Goal: Information Seeking & Learning: Learn about a topic

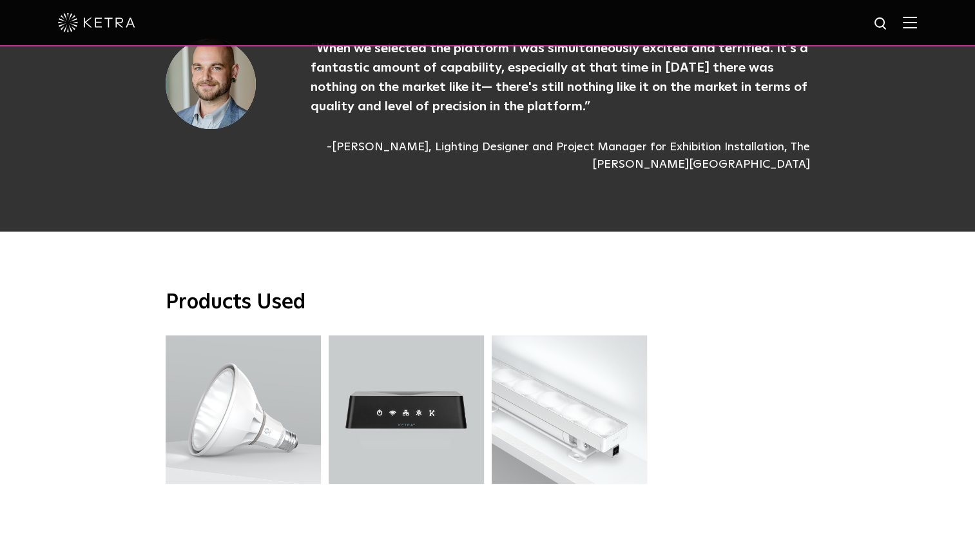
scroll to position [3364, 0]
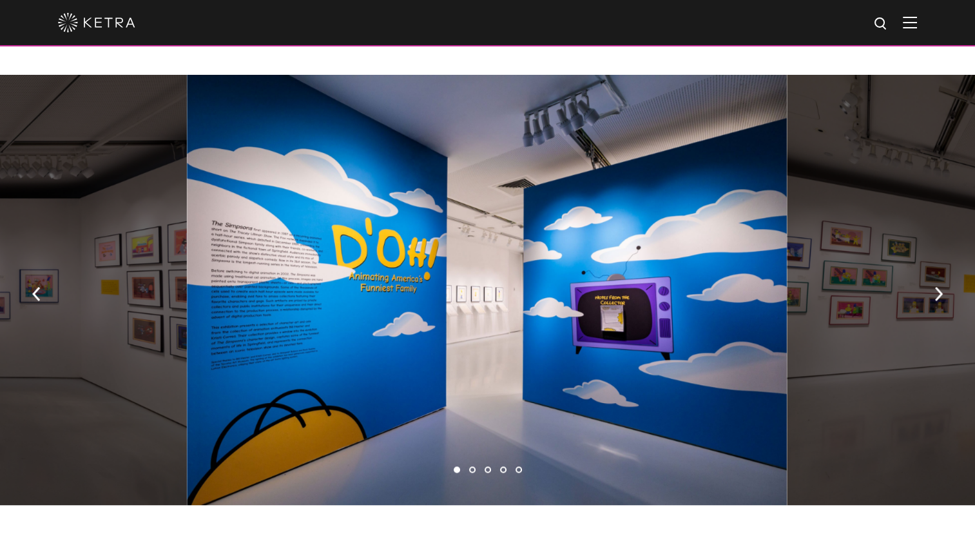
scroll to position [944, 0]
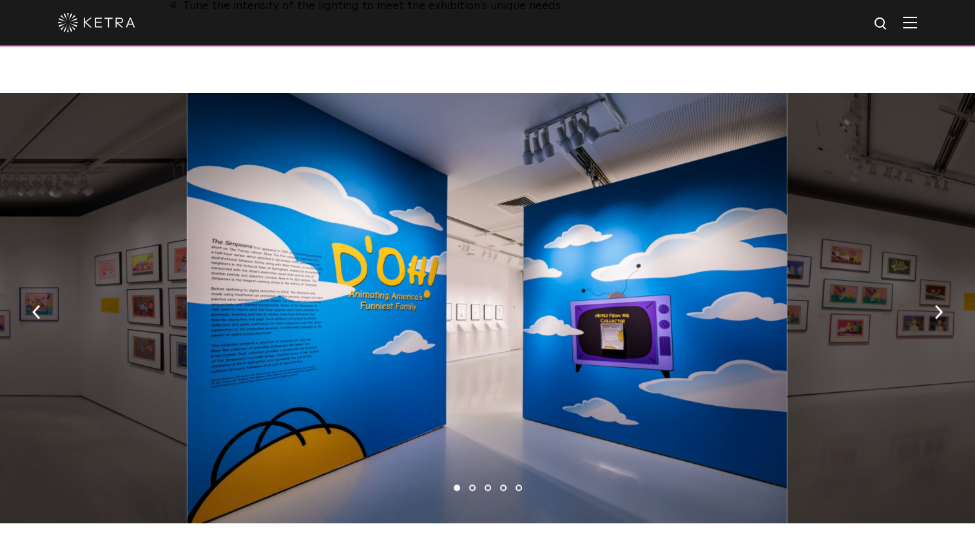
click at [473, 484] on li "2" at bounding box center [472, 487] width 6 height 6
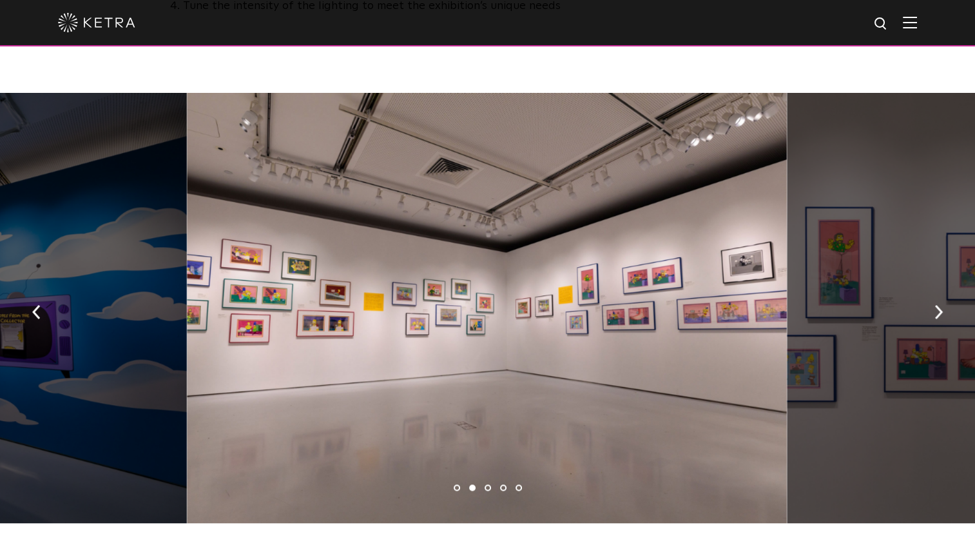
click at [487, 484] on li "3" at bounding box center [488, 487] width 6 height 6
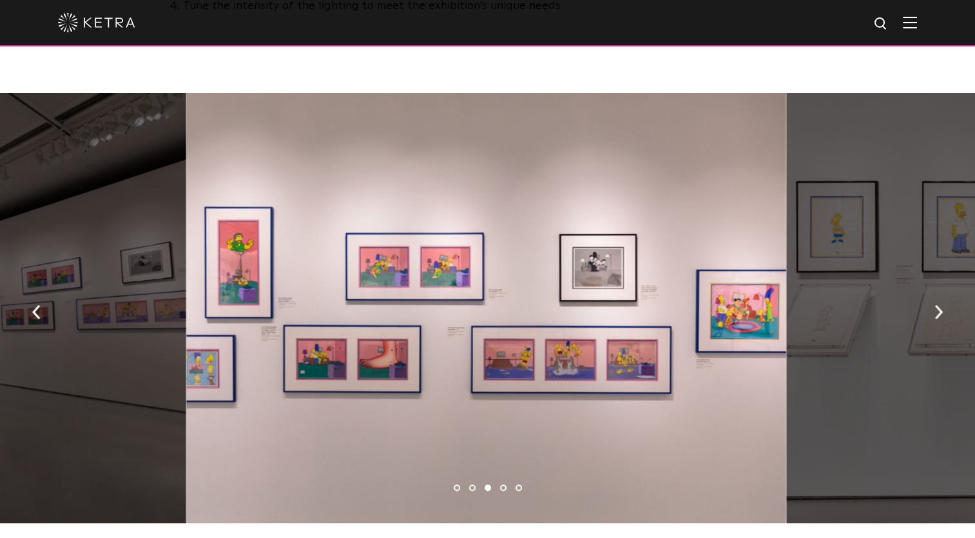
click at [498, 478] on ul "1 2 3 4 5" at bounding box center [487, 487] width 975 height 19
click at [501, 484] on li "4" at bounding box center [503, 487] width 6 height 6
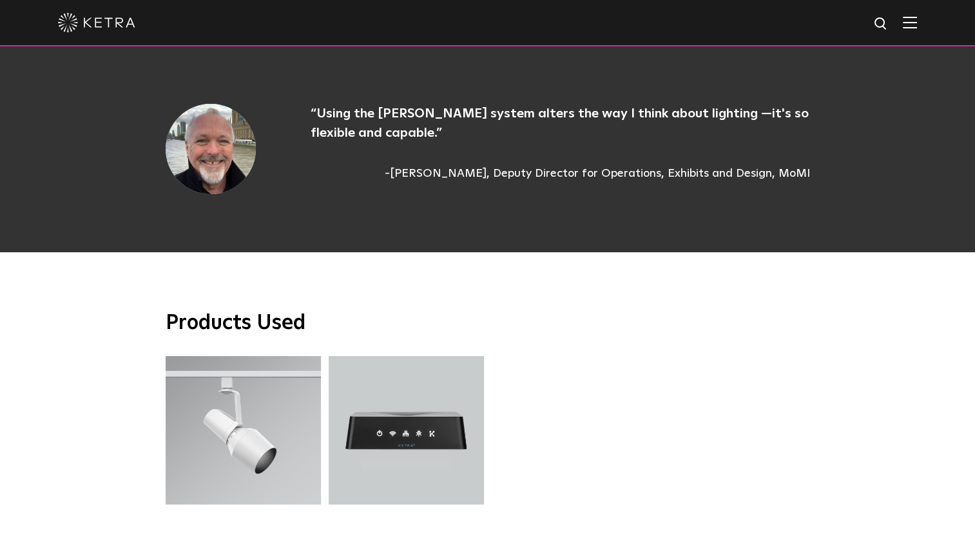
scroll to position [2994, 0]
